Goal: Task Accomplishment & Management: Use online tool/utility

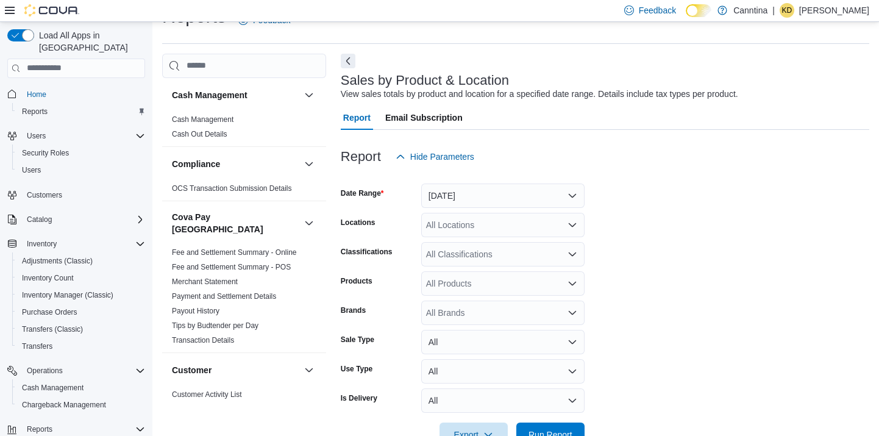
scroll to position [95, 0]
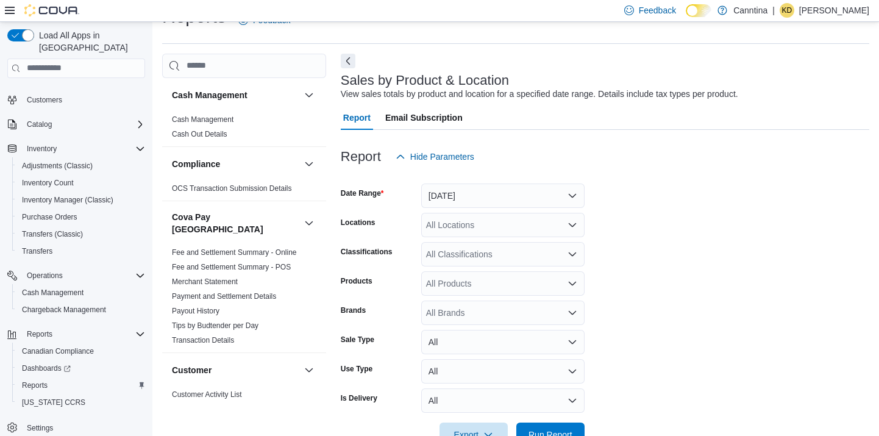
click at [531, 191] on button "[DATE]" at bounding box center [502, 196] width 163 height 24
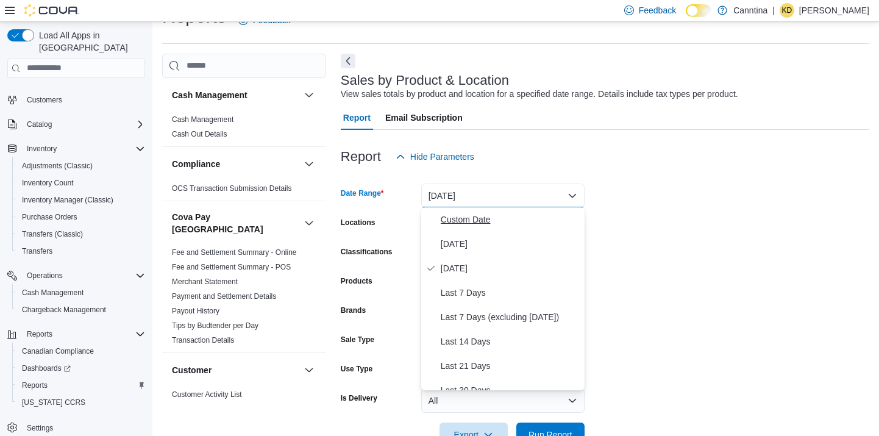
click at [517, 218] on span "Custom Date" at bounding box center [510, 219] width 139 height 15
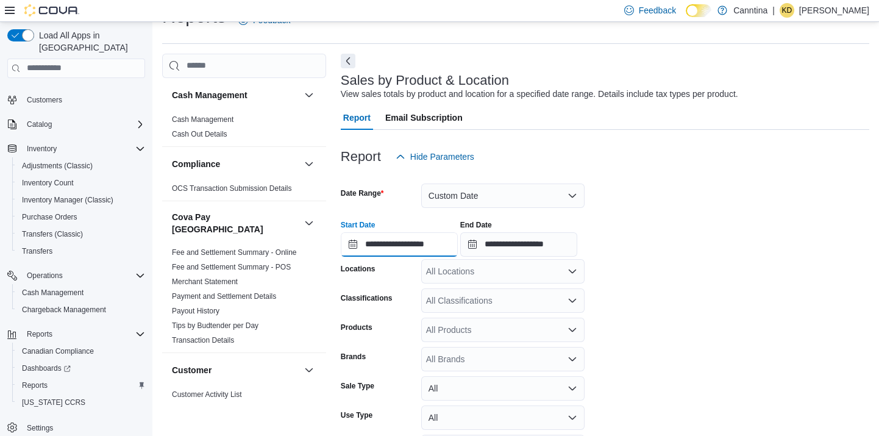
click at [415, 256] on input "**********" at bounding box center [399, 244] width 117 height 24
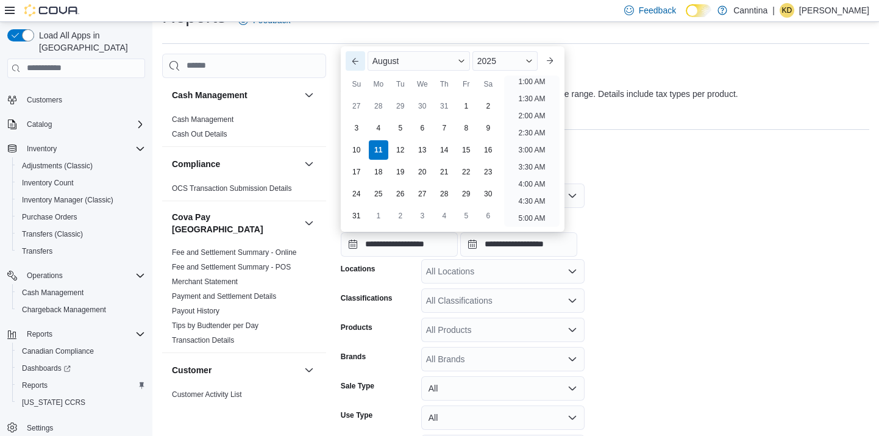
click at [351, 61] on button "Previous Month" at bounding box center [356, 61] width 20 height 20
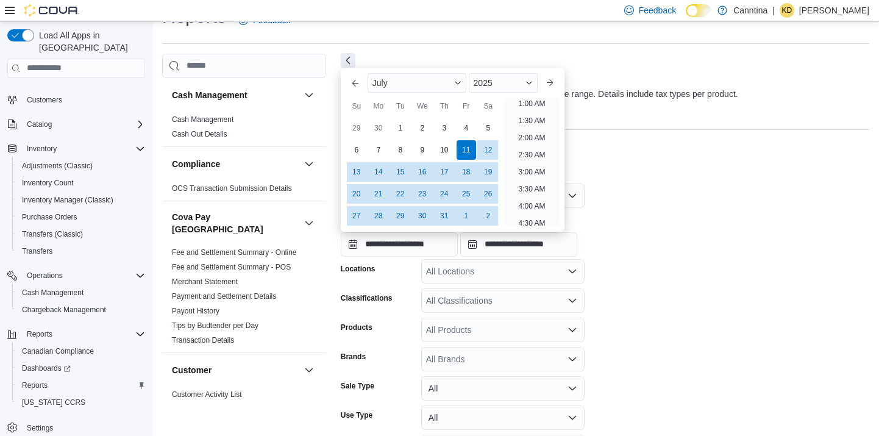
scroll to position [2, 0]
click at [407, 123] on div "1" at bounding box center [400, 127] width 21 height 21
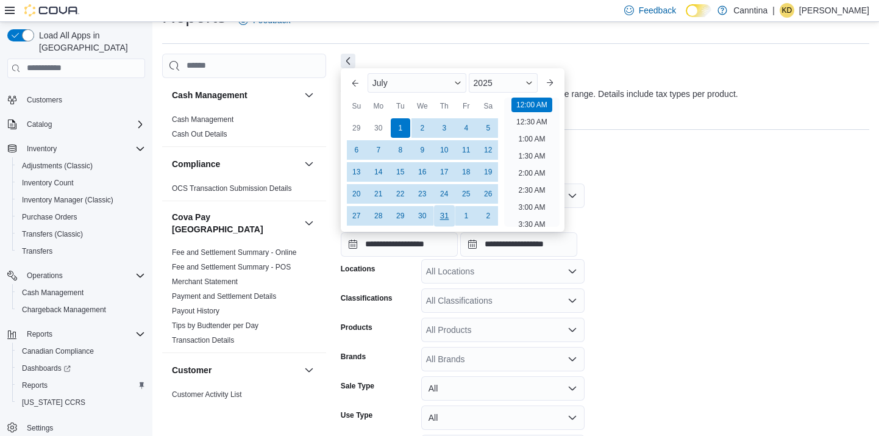
click at [450, 212] on div "31" at bounding box center [444, 215] width 21 height 21
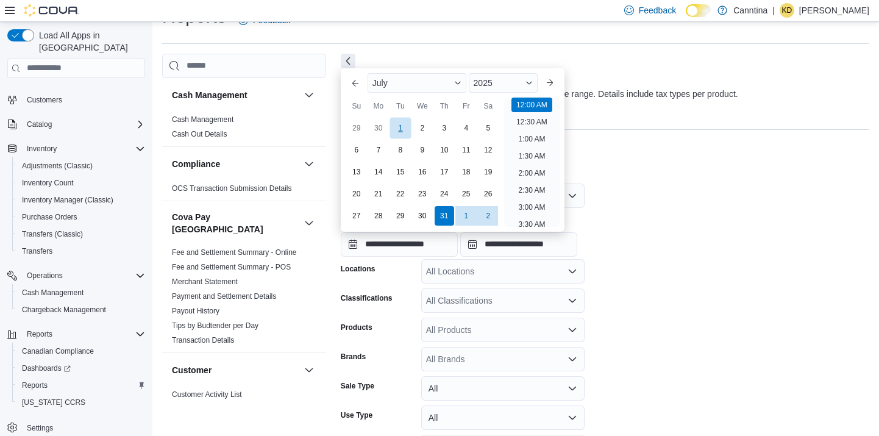
click at [401, 129] on div "1" at bounding box center [400, 127] width 21 height 21
type input "**********"
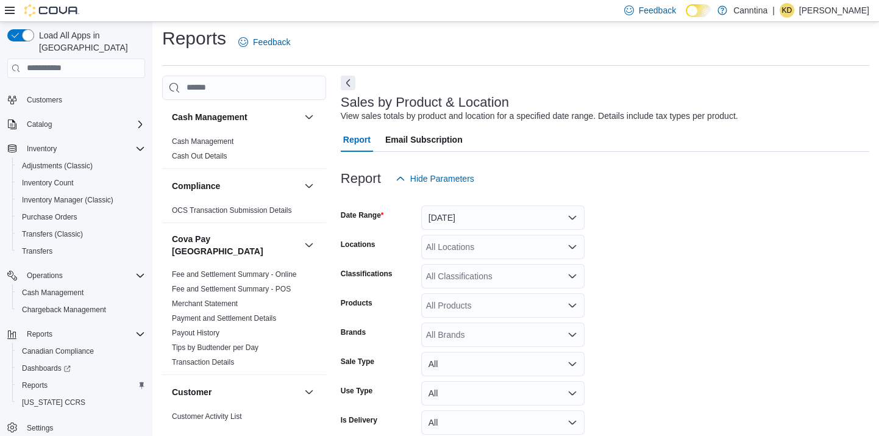
scroll to position [27, 0]
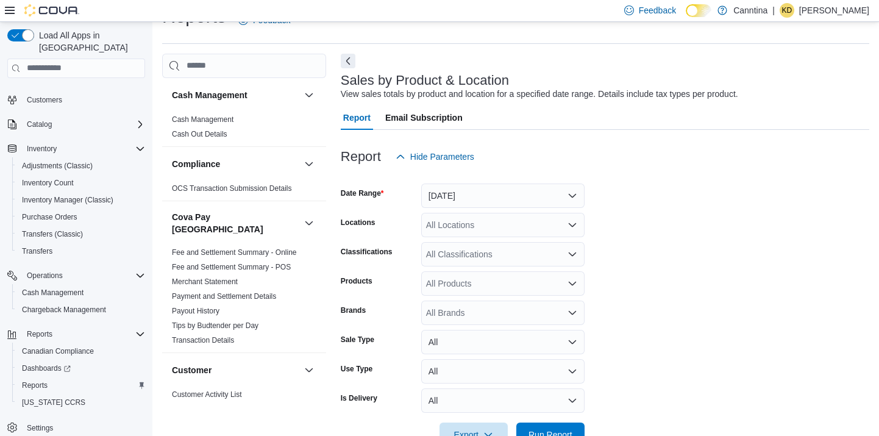
click at [468, 193] on button "[DATE]" at bounding box center [502, 196] width 163 height 24
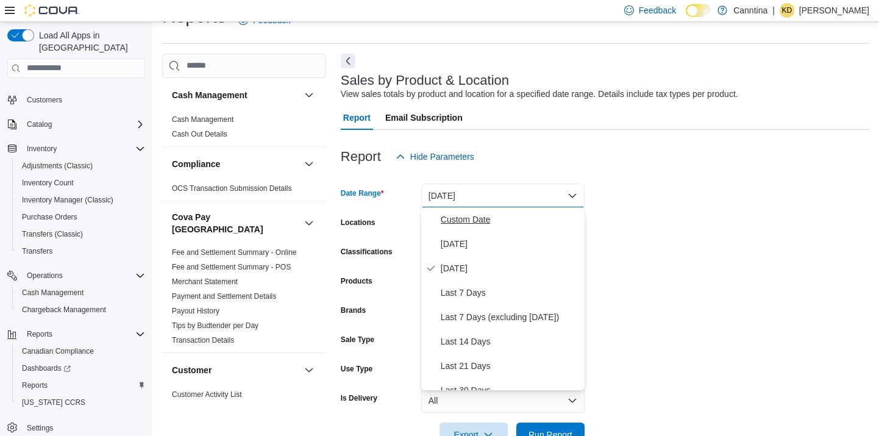
click at [459, 223] on span "Custom Date" at bounding box center [510, 219] width 139 height 15
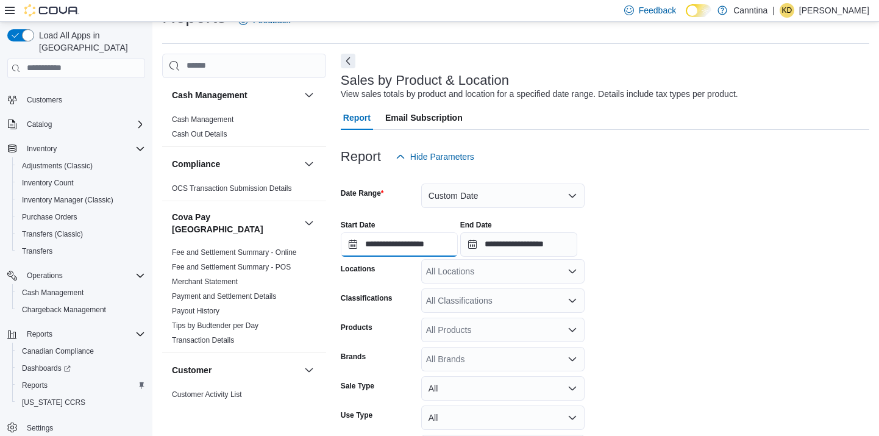
click at [456, 247] on input "**********" at bounding box center [399, 244] width 117 height 24
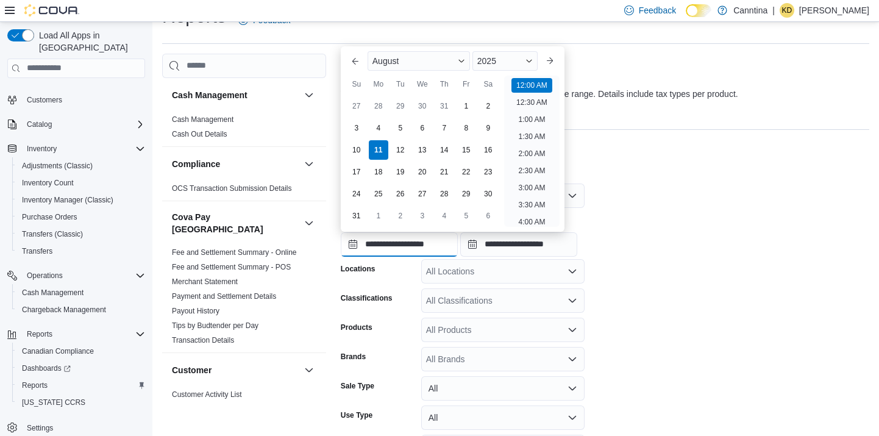
scroll to position [38, 0]
click at [351, 63] on button "Previous Month" at bounding box center [356, 61] width 20 height 20
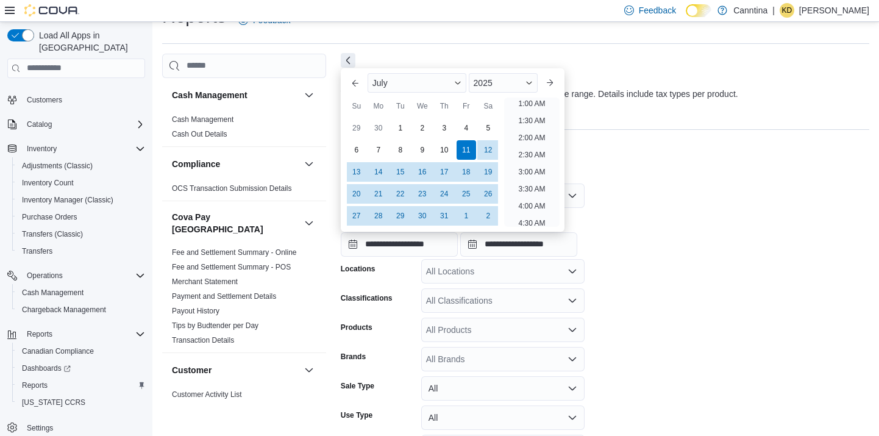
scroll to position [2, 0]
click at [399, 125] on div "1" at bounding box center [400, 127] width 21 height 21
type input "**********"
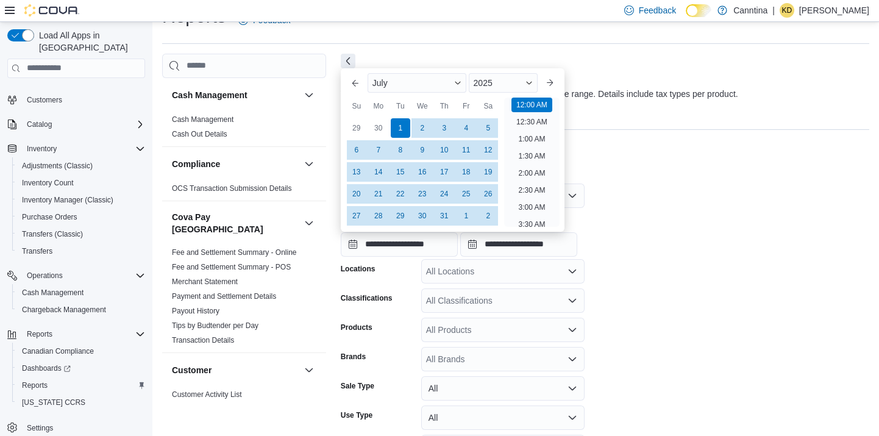
click at [673, 218] on div "**********" at bounding box center [605, 233] width 529 height 46
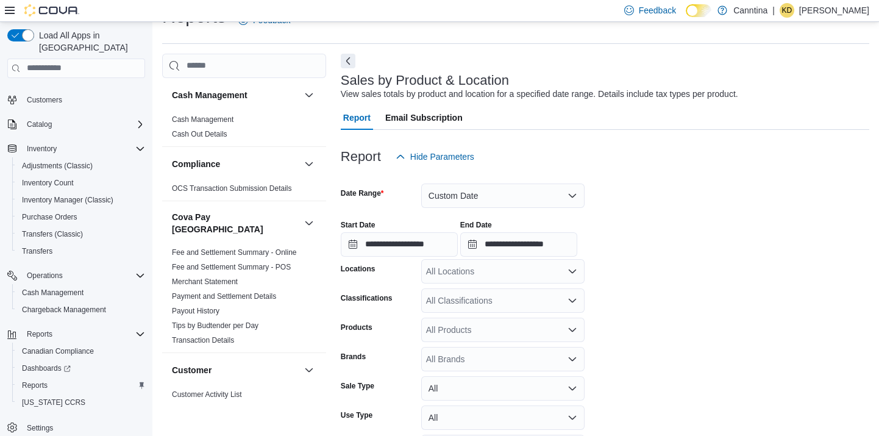
click at [492, 226] on label "End Date" at bounding box center [476, 225] width 32 height 10
click at [511, 232] on input "**********" at bounding box center [518, 244] width 117 height 24
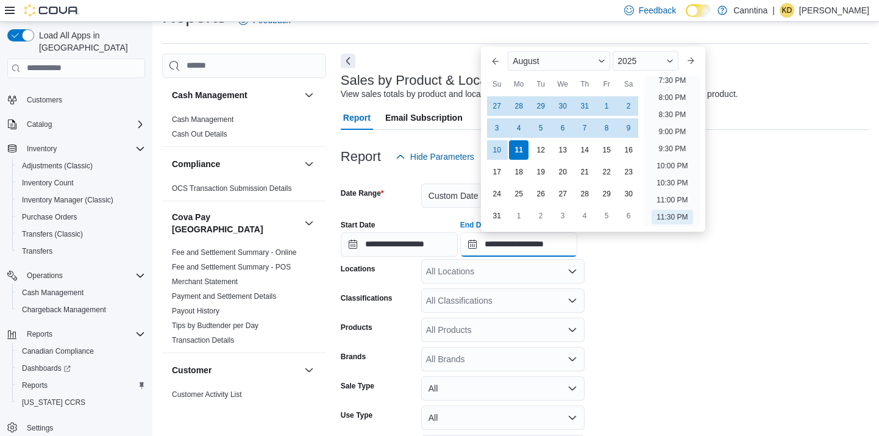
click at [524, 248] on input "**********" at bounding box center [518, 244] width 117 height 24
click at [586, 107] on div "31" at bounding box center [584, 105] width 21 height 21
type input "**********"
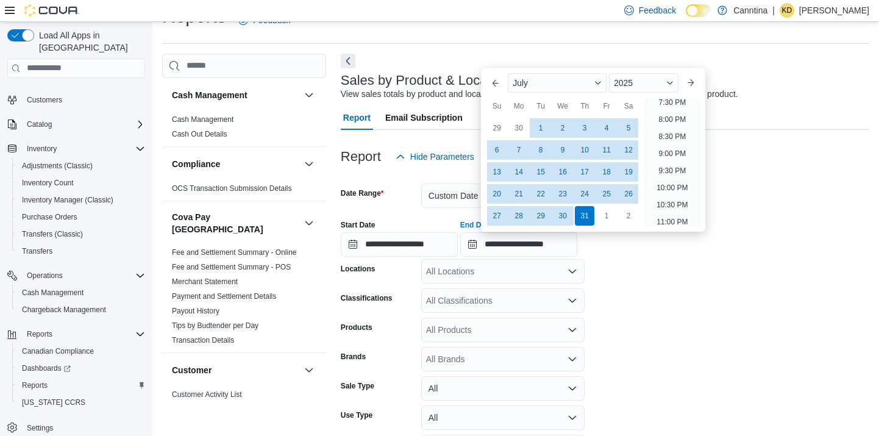
click at [671, 343] on form "**********" at bounding box center [605, 331] width 529 height 324
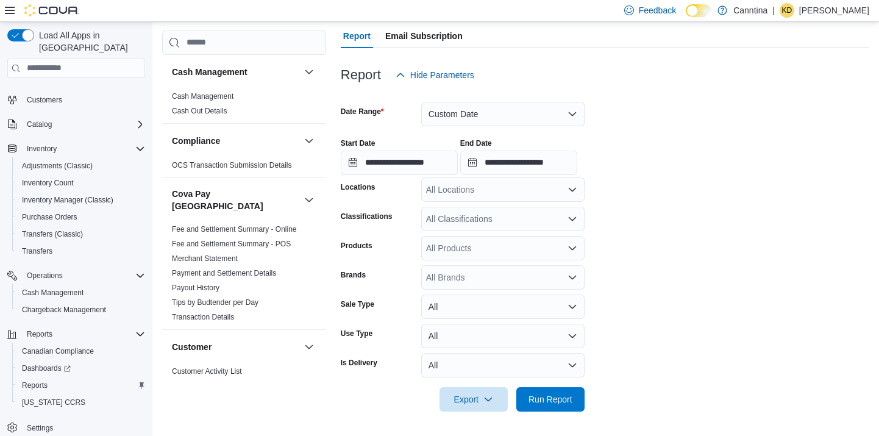
scroll to position [109, 0]
click at [458, 397] on span "Export" at bounding box center [474, 399] width 54 height 24
click at [461, 321] on button "Export to Excel" at bounding box center [476, 326] width 70 height 24
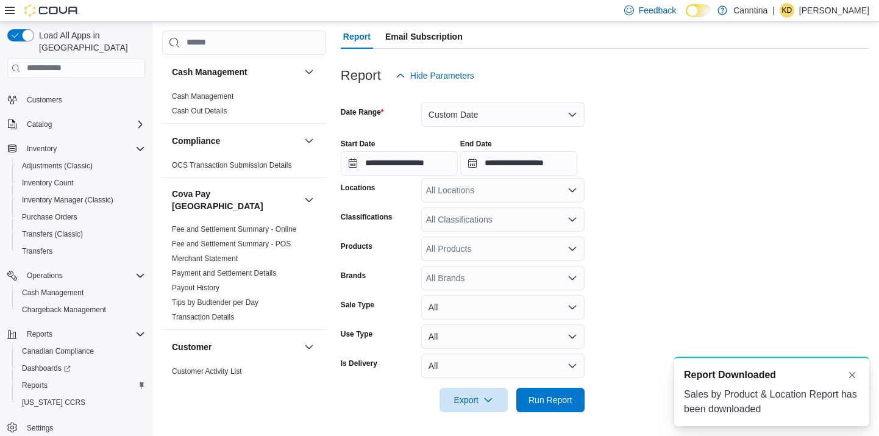
scroll to position [0, 0]
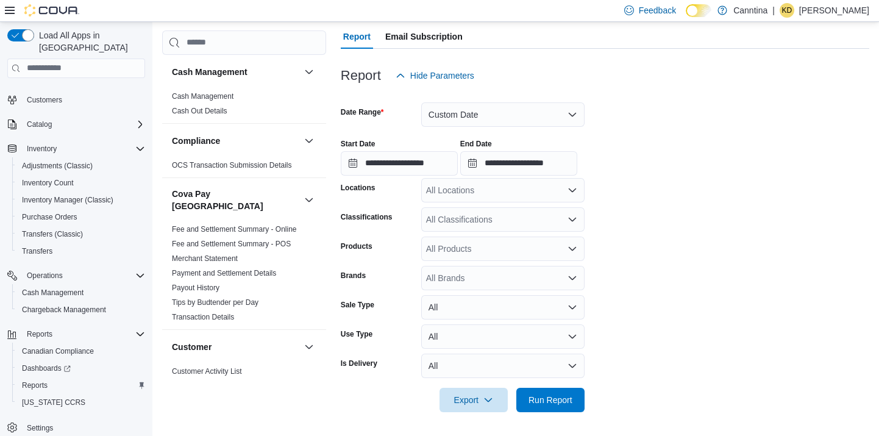
drag, startPoint x: 737, startPoint y: 142, endPoint x: 737, endPoint y: 135, distance: 6.7
click at [737, 139] on div "**********" at bounding box center [605, 152] width 529 height 46
click at [518, 195] on div "All Locations" at bounding box center [502, 190] width 163 height 24
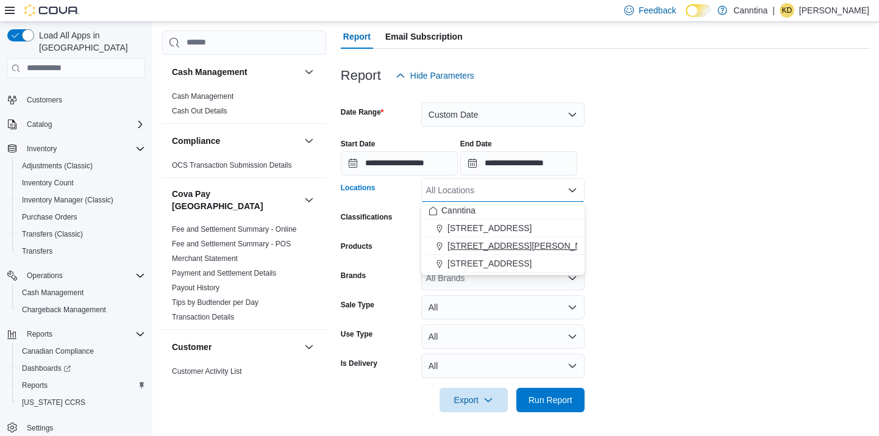
click at [523, 249] on div "[STREET_ADDRESS][PERSON_NAME]" at bounding box center [503, 246] width 149 height 12
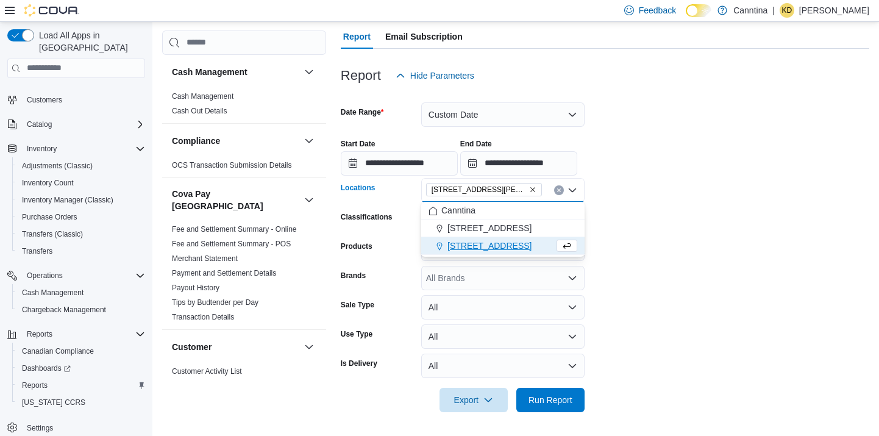
click at [676, 73] on div "Report Hide Parameters" at bounding box center [605, 75] width 529 height 24
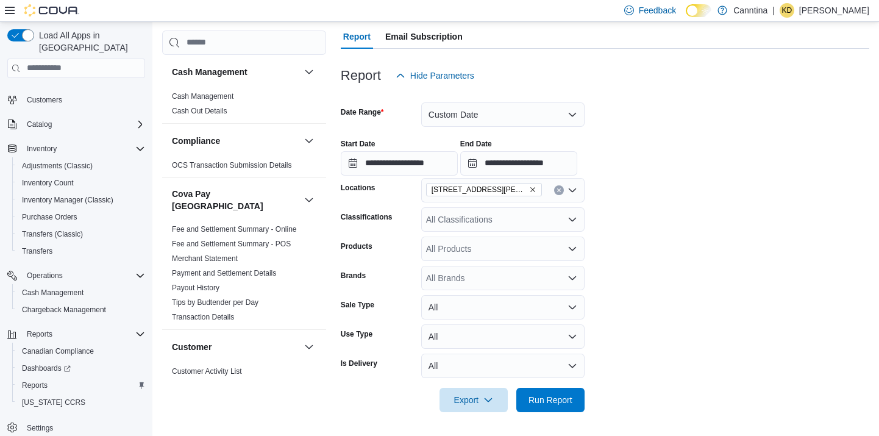
click at [559, 230] on div "All Classifications" at bounding box center [502, 219] width 163 height 24
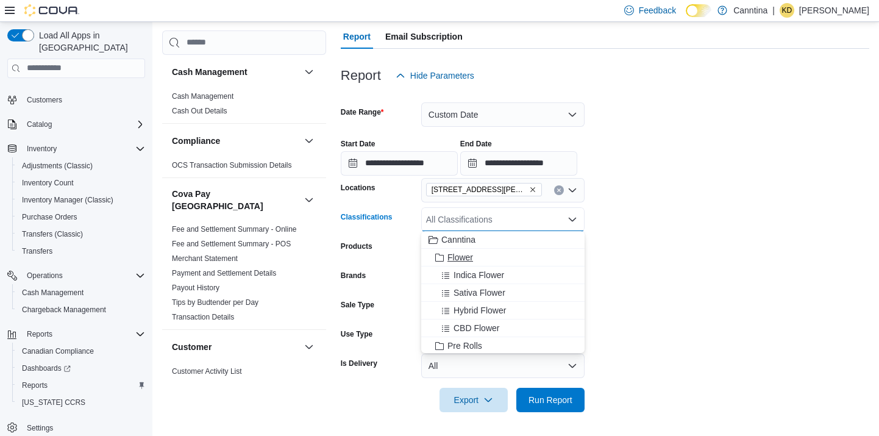
click at [501, 251] on div "Flower" at bounding box center [503, 257] width 149 height 12
click at [660, 274] on form "**********" at bounding box center [605, 250] width 529 height 324
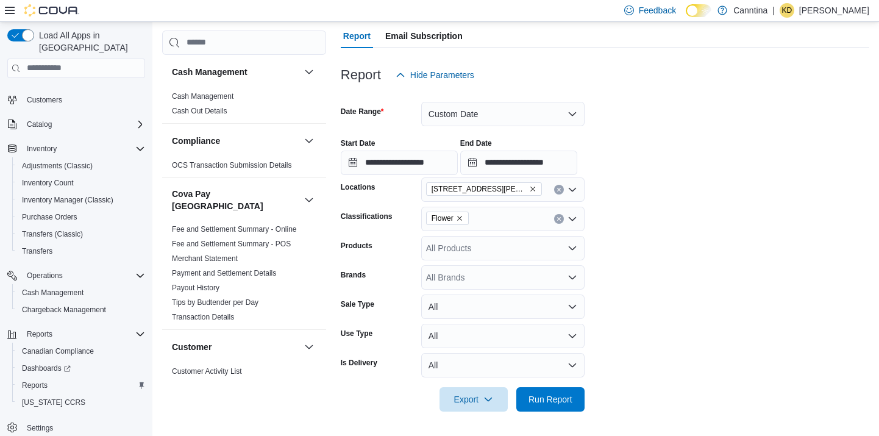
scroll to position [109, 0]
click at [479, 395] on span "Export" at bounding box center [474, 399] width 54 height 24
click at [483, 326] on span "Export to Excel" at bounding box center [475, 326] width 55 height 10
click at [714, 234] on form "**********" at bounding box center [605, 250] width 529 height 324
click at [462, 214] on span "Flower" at bounding box center [448, 219] width 32 height 12
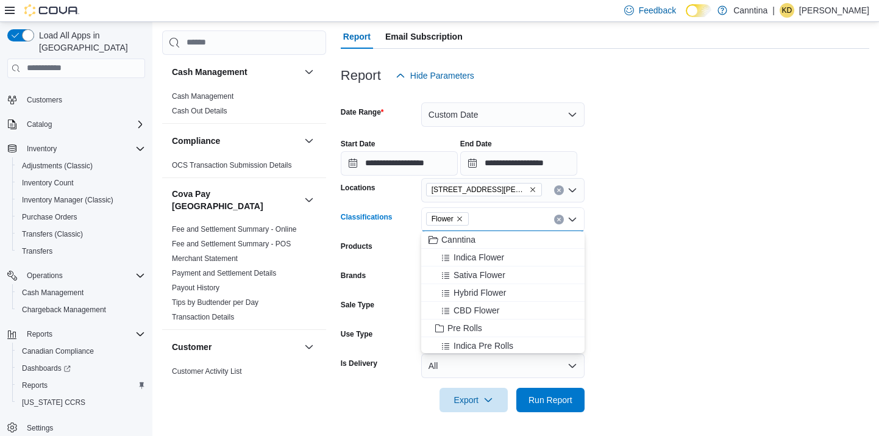
click at [463, 218] on icon "Remove Flower from selection in this group" at bounding box center [459, 218] width 7 height 7
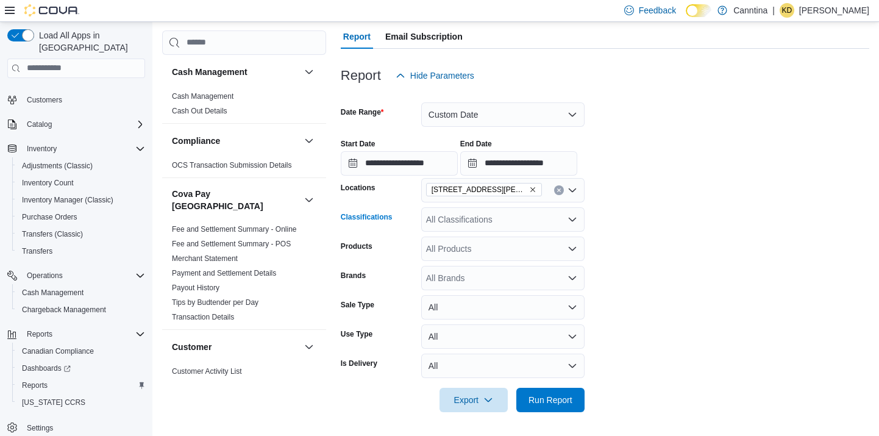
click at [503, 215] on div "All Classifications Combo box. Selected. Combo box input. All Classifications. …" at bounding box center [502, 219] width 163 height 24
click at [459, 217] on div "All Classifications Combo box. Selected. Combo box input. All Classifications. …" at bounding box center [502, 219] width 163 height 24
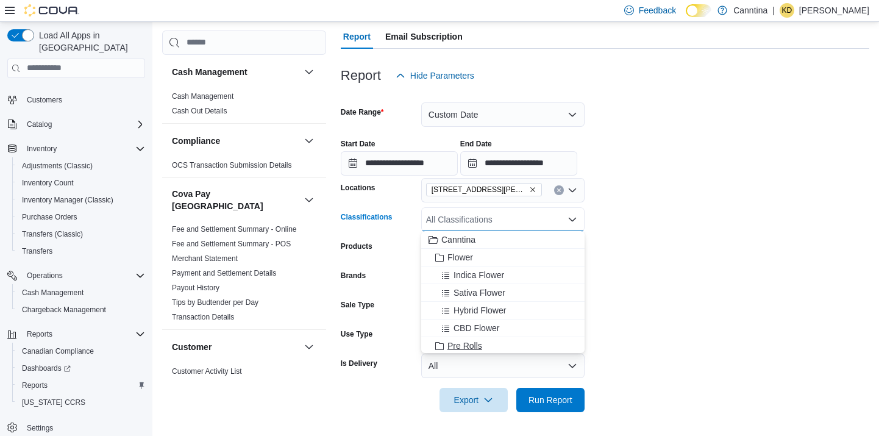
click at [472, 345] on span "Pre Rolls" at bounding box center [465, 346] width 35 height 12
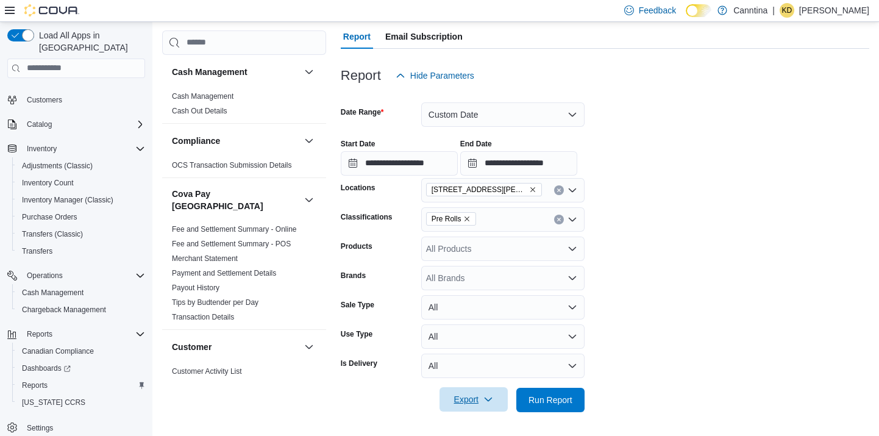
click at [477, 402] on span "Export" at bounding box center [474, 399] width 54 height 24
click at [501, 332] on button "Export to Excel" at bounding box center [476, 326] width 70 height 24
click at [734, 117] on form "**********" at bounding box center [605, 250] width 529 height 324
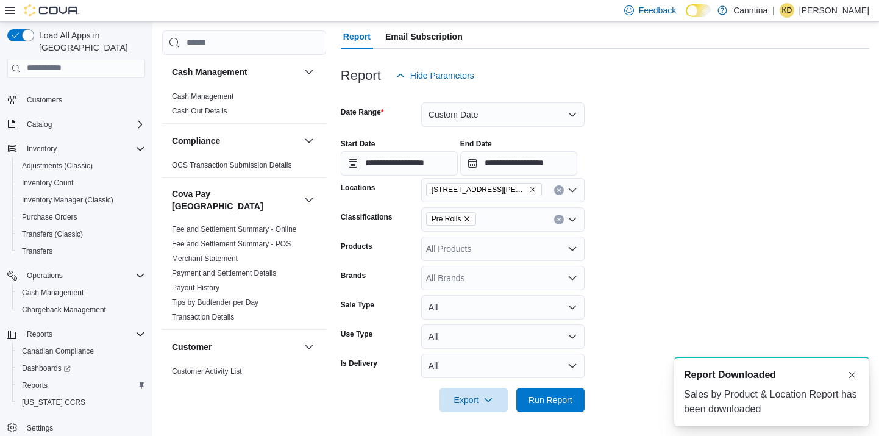
scroll to position [0, 0]
click at [467, 218] on icon "Remove Pre Rolls from selection in this group" at bounding box center [466, 218] width 7 height 7
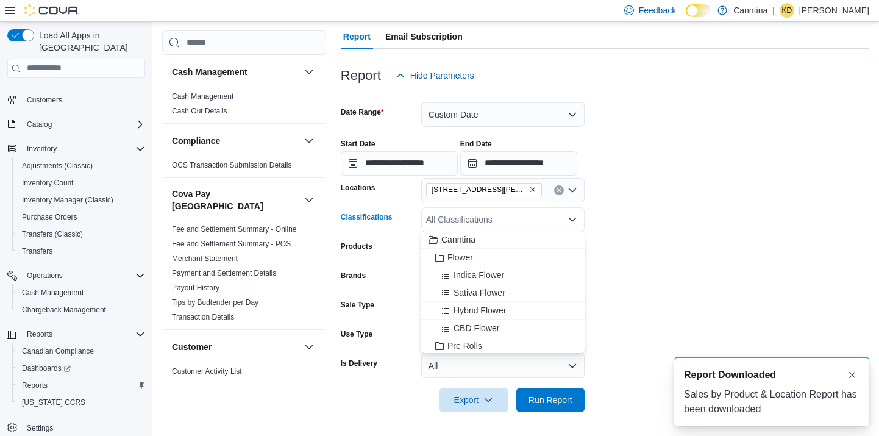
click at [467, 220] on div "All Classifications Combo box. Selected. Combo box input. All Classifications. …" at bounding box center [502, 219] width 163 height 24
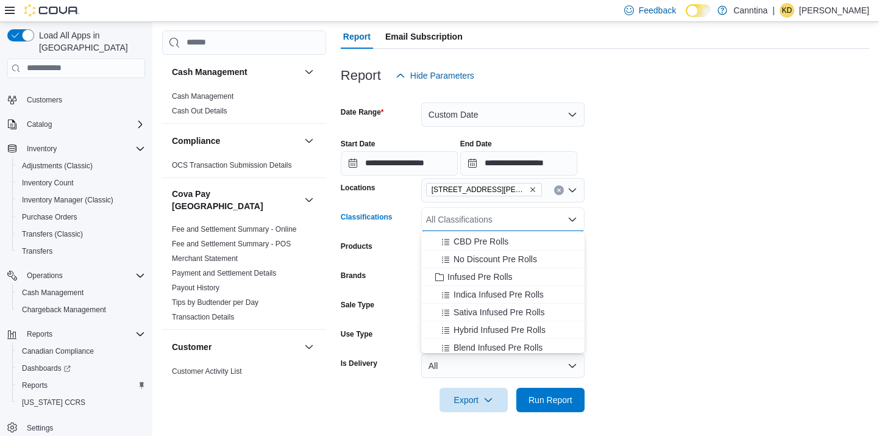
scroll to position [222, 0]
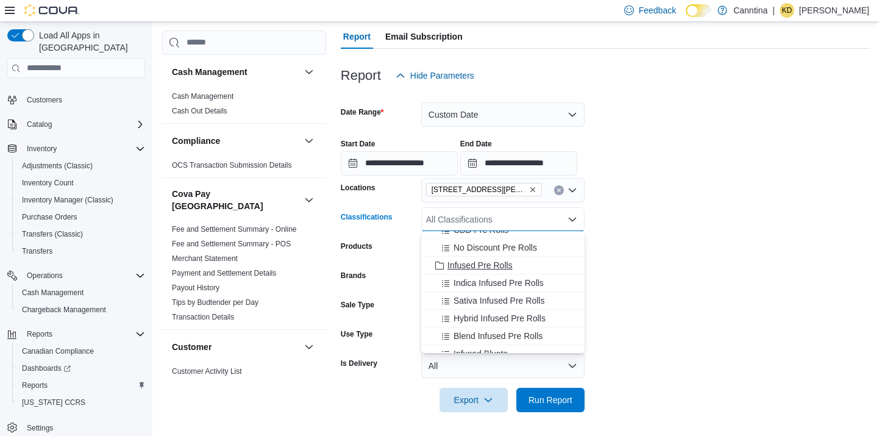
click at [474, 266] on span "Infused Pre Rolls" at bounding box center [480, 265] width 65 height 12
click at [779, 99] on div at bounding box center [605, 95] width 529 height 15
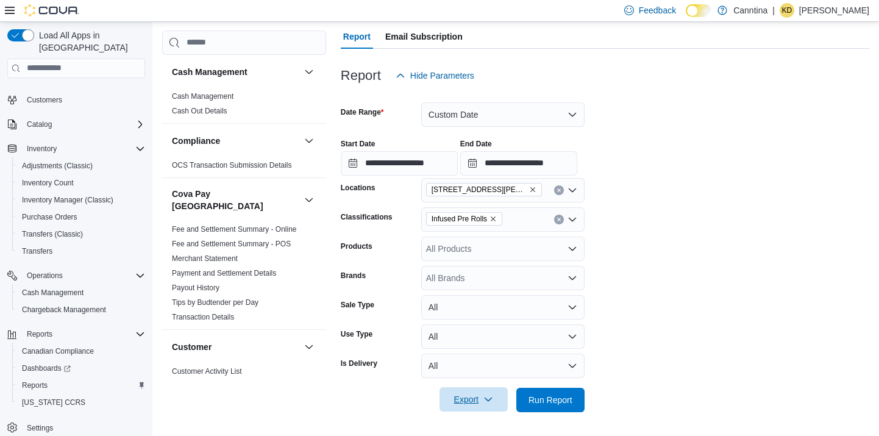
click at [487, 390] on span "Export" at bounding box center [474, 399] width 54 height 24
click at [474, 322] on span "Export to Excel" at bounding box center [475, 326] width 55 height 10
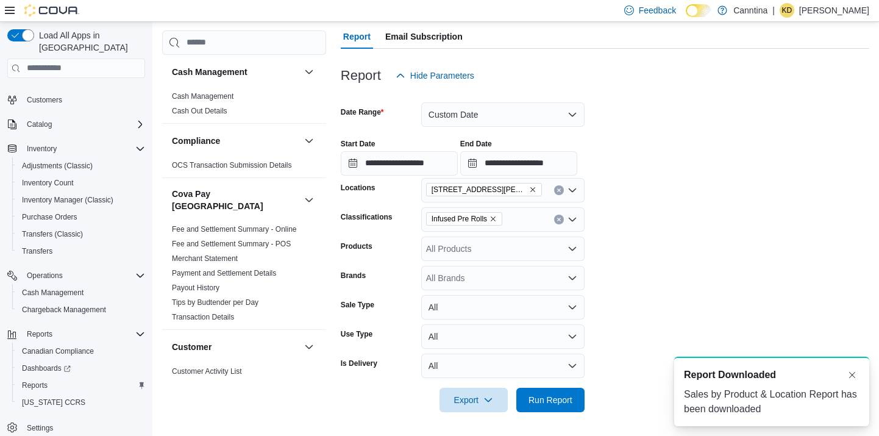
scroll to position [0, 0]
click at [497, 216] on icon "Remove Infused Pre Rolls from selection in this group" at bounding box center [493, 218] width 7 height 7
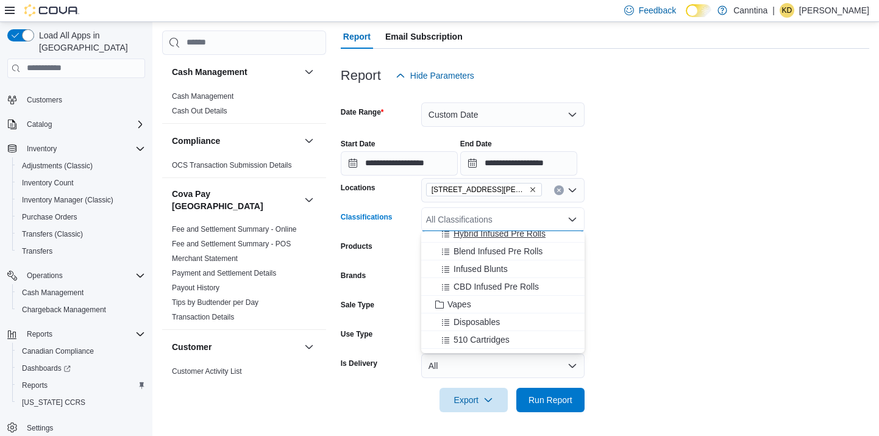
scroll to position [312, 0]
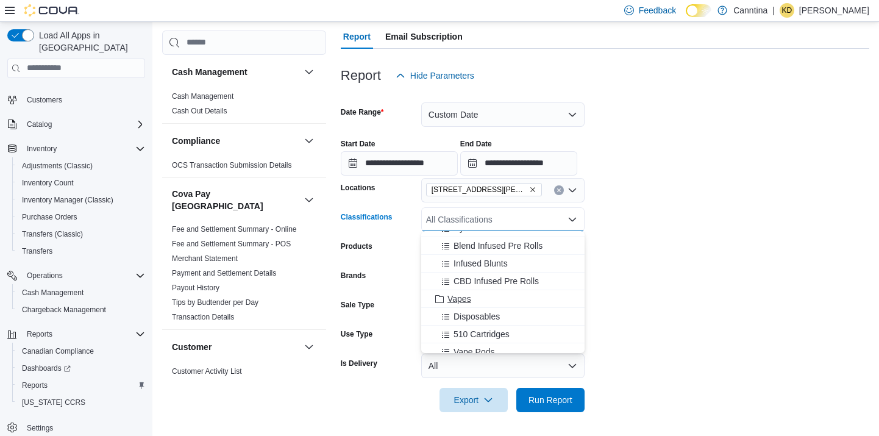
click at [468, 299] on span "Vapes" at bounding box center [460, 299] width 24 height 12
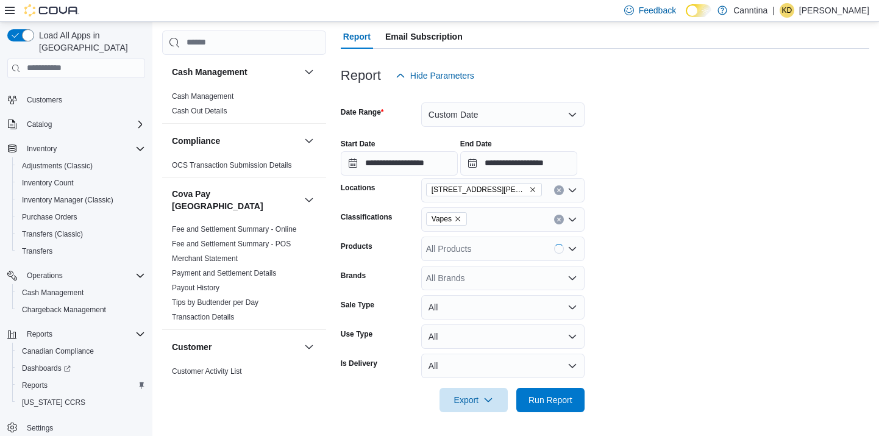
click at [695, 195] on form "**********" at bounding box center [605, 250] width 529 height 324
click at [479, 401] on span "Export" at bounding box center [474, 399] width 54 height 24
click at [490, 329] on span "Export to Excel" at bounding box center [475, 326] width 55 height 10
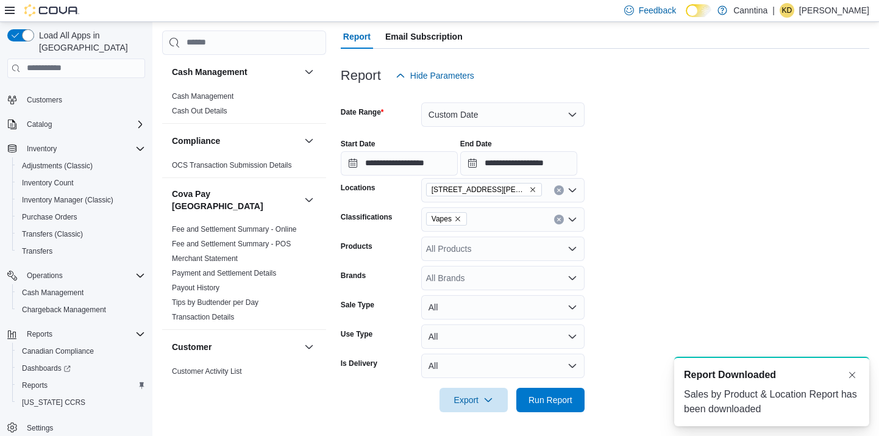
scroll to position [0, 0]
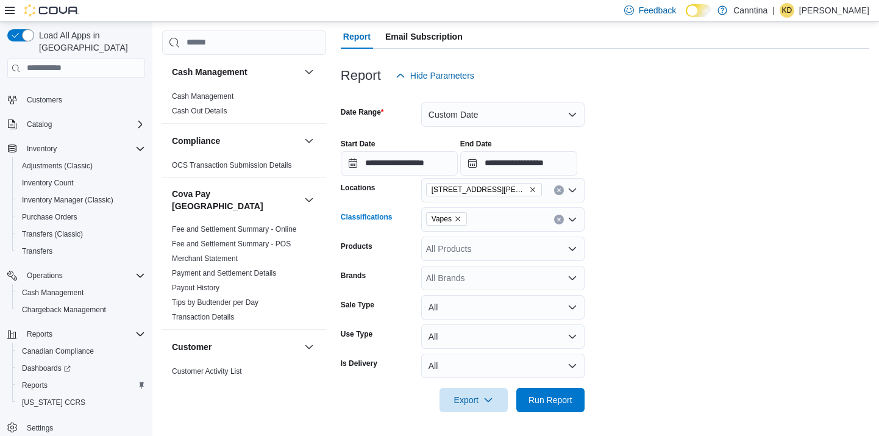
click at [460, 219] on icon "Remove Vapes from selection in this group" at bounding box center [457, 218] width 7 height 7
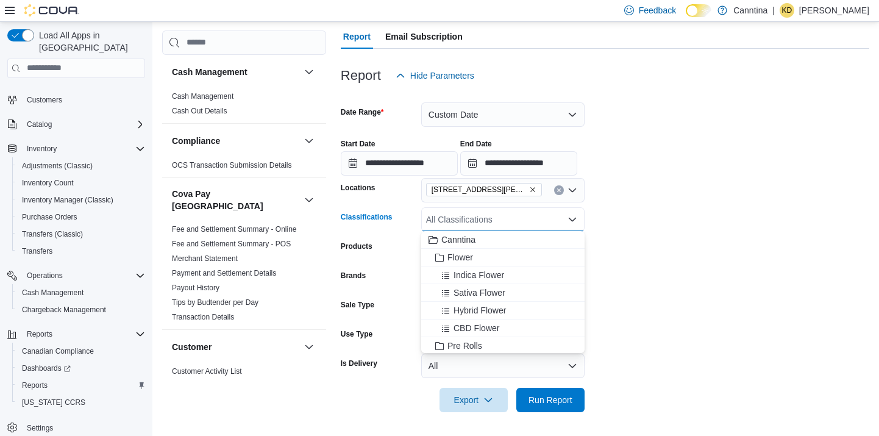
click at [461, 220] on div "All Classifications" at bounding box center [502, 219] width 163 height 24
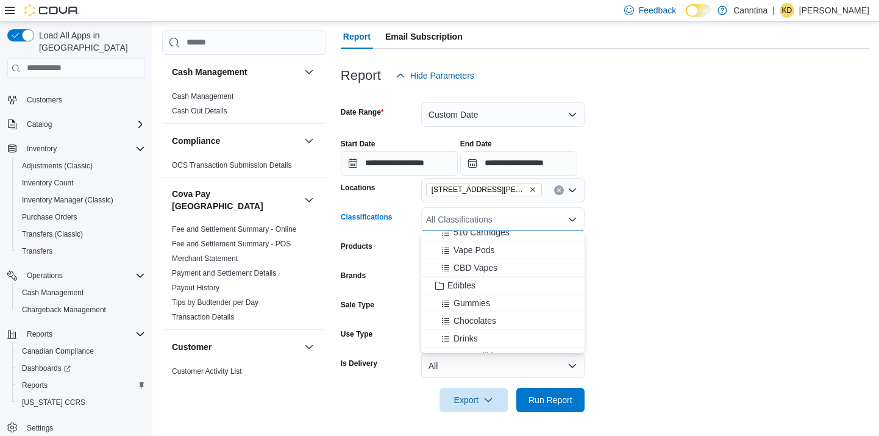
scroll to position [416, 0]
click at [471, 285] on span "Edibles" at bounding box center [462, 283] width 28 height 12
click at [664, 293] on form "**********" at bounding box center [605, 250] width 529 height 324
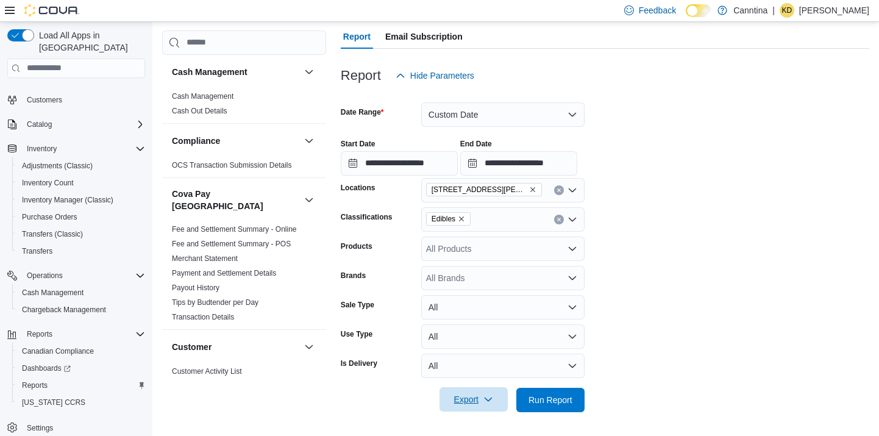
click at [473, 399] on span "Export" at bounding box center [474, 399] width 54 height 24
click at [503, 324] on span "Export to Excel" at bounding box center [475, 326] width 55 height 10
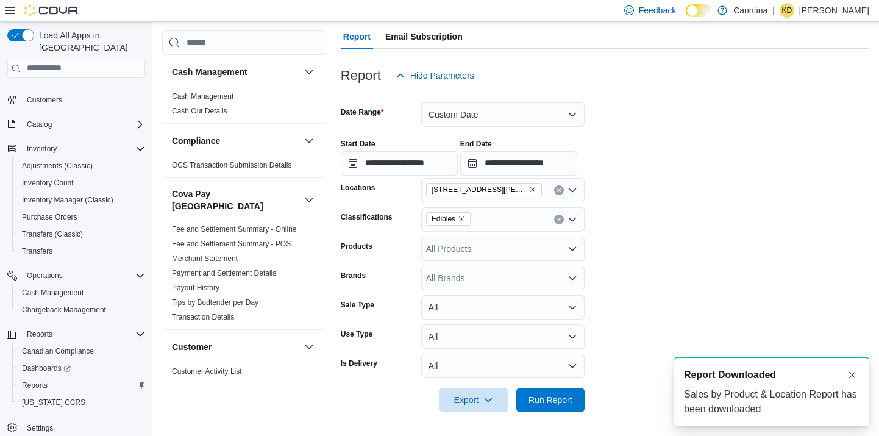
scroll to position [0, 0]
click at [465, 213] on span "Edibles" at bounding box center [449, 219] width 34 height 12
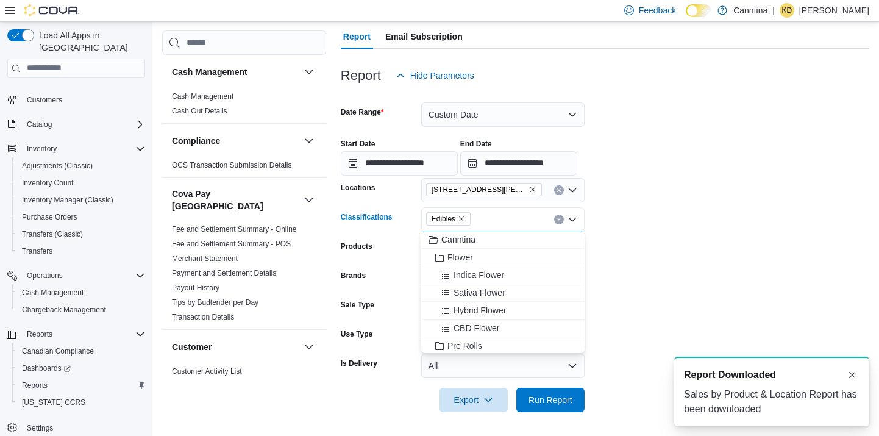
click at [465, 220] on icon "Remove Edibles from selection in this group" at bounding box center [461, 218] width 7 height 7
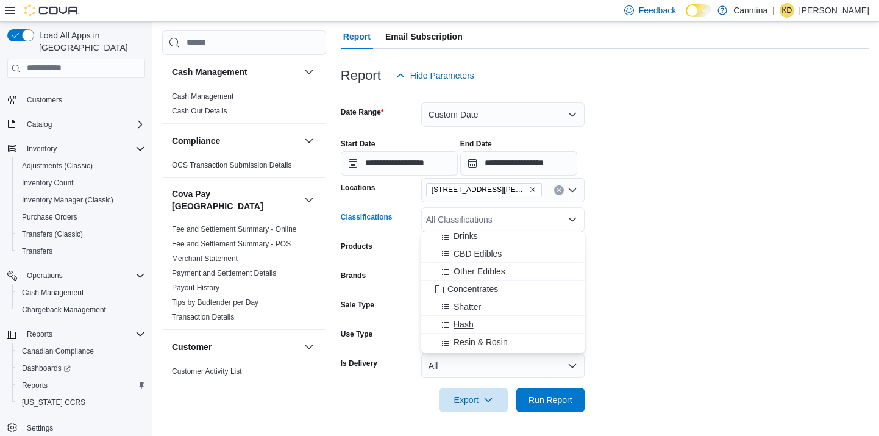
scroll to position [515, 0]
click at [476, 291] on span "Concentrates" at bounding box center [473, 291] width 51 height 12
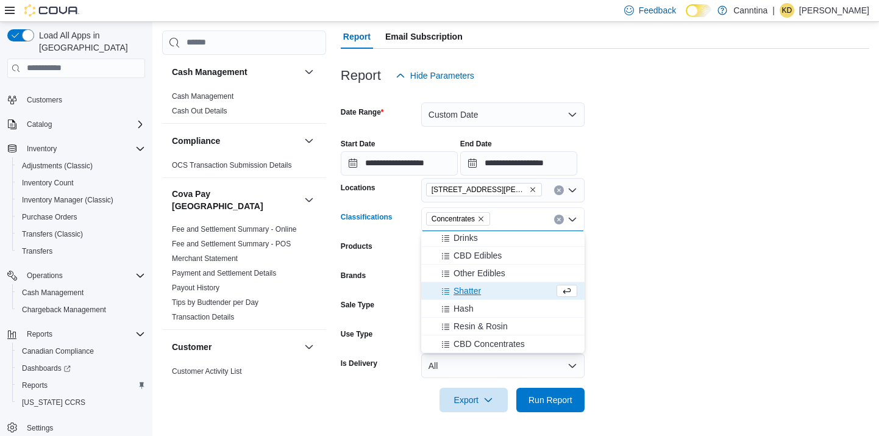
click at [693, 215] on form "**********" at bounding box center [605, 250] width 529 height 324
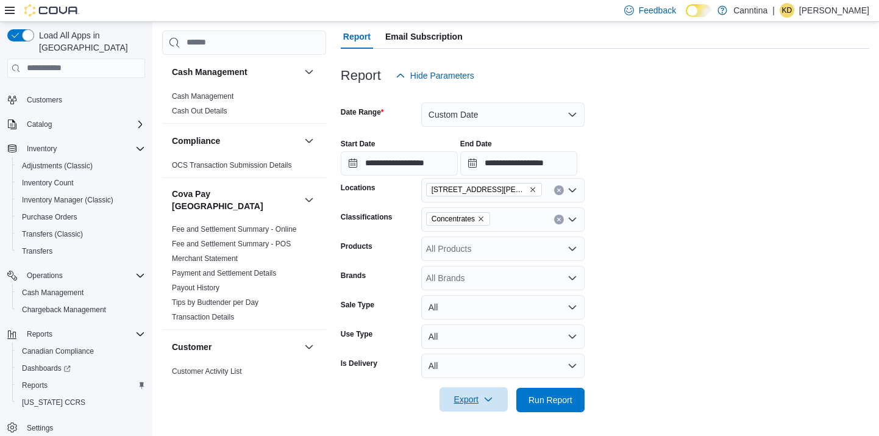
click at [488, 399] on icon "button" at bounding box center [489, 400] width 10 height 10
click at [491, 323] on span "Export to Excel" at bounding box center [475, 326] width 55 height 10
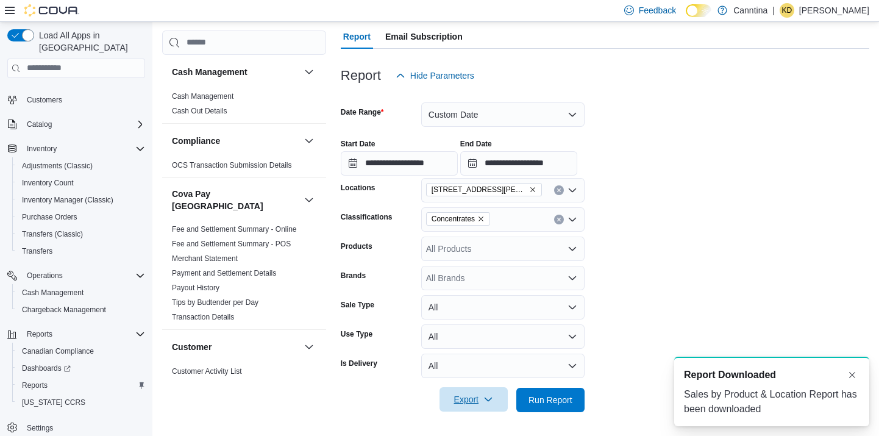
scroll to position [0, 0]
click at [489, 222] on span "Concentrates" at bounding box center [458, 218] width 64 height 13
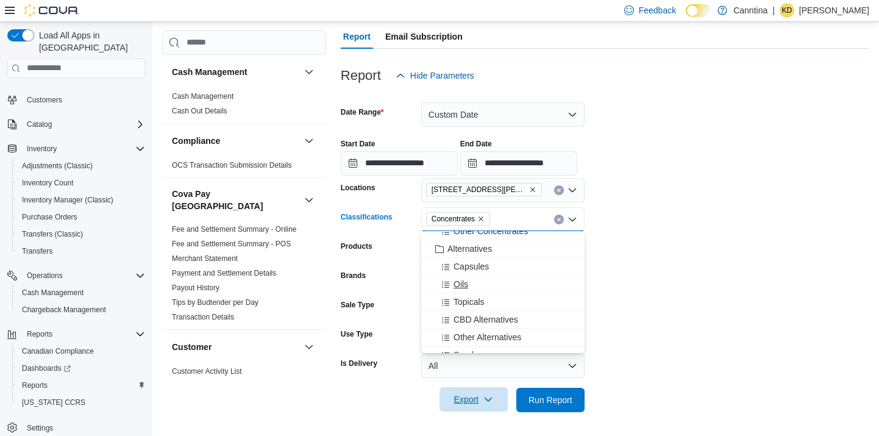
scroll to position [642, 0]
click at [472, 249] on span "Alternatives" at bounding box center [470, 252] width 45 height 12
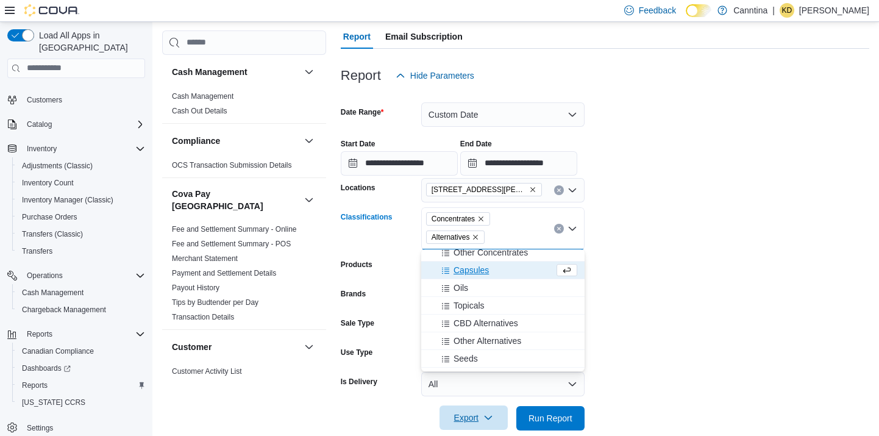
click at [484, 216] on icon "Remove Concentrates from selection in this group" at bounding box center [481, 218] width 5 height 5
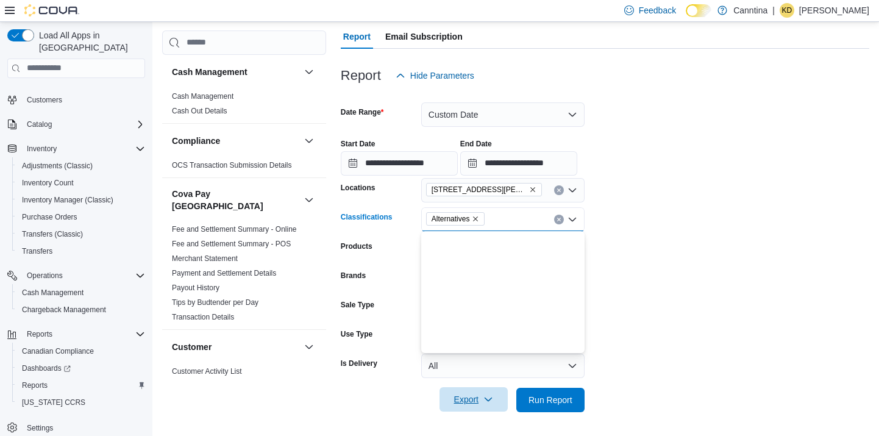
scroll to position [0, 0]
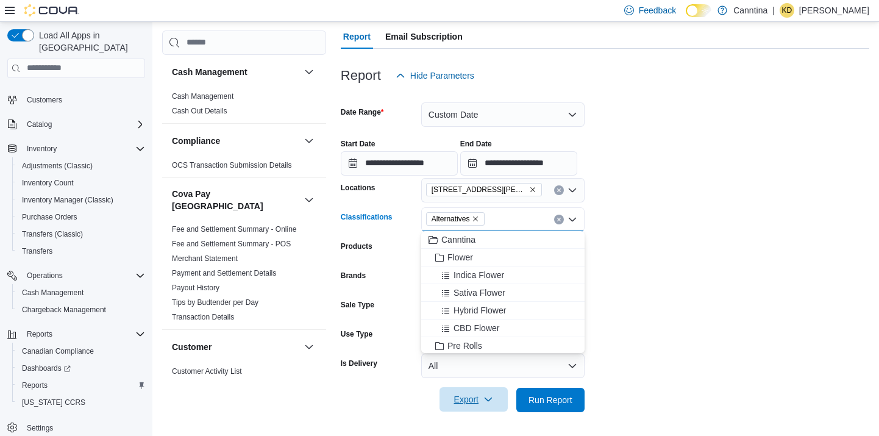
click at [690, 166] on div "**********" at bounding box center [605, 152] width 529 height 46
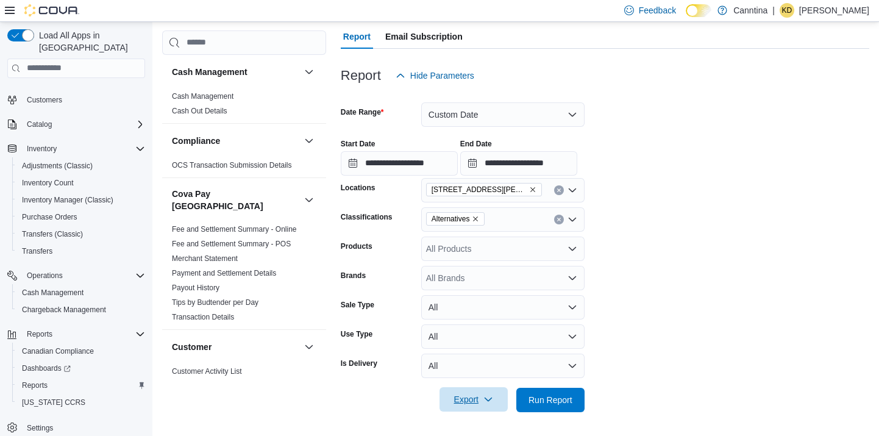
click at [491, 397] on icon "button" at bounding box center [489, 400] width 10 height 10
click at [489, 329] on span "Export to Excel" at bounding box center [475, 326] width 55 height 10
